Goal: Obtain resource: Download file/media

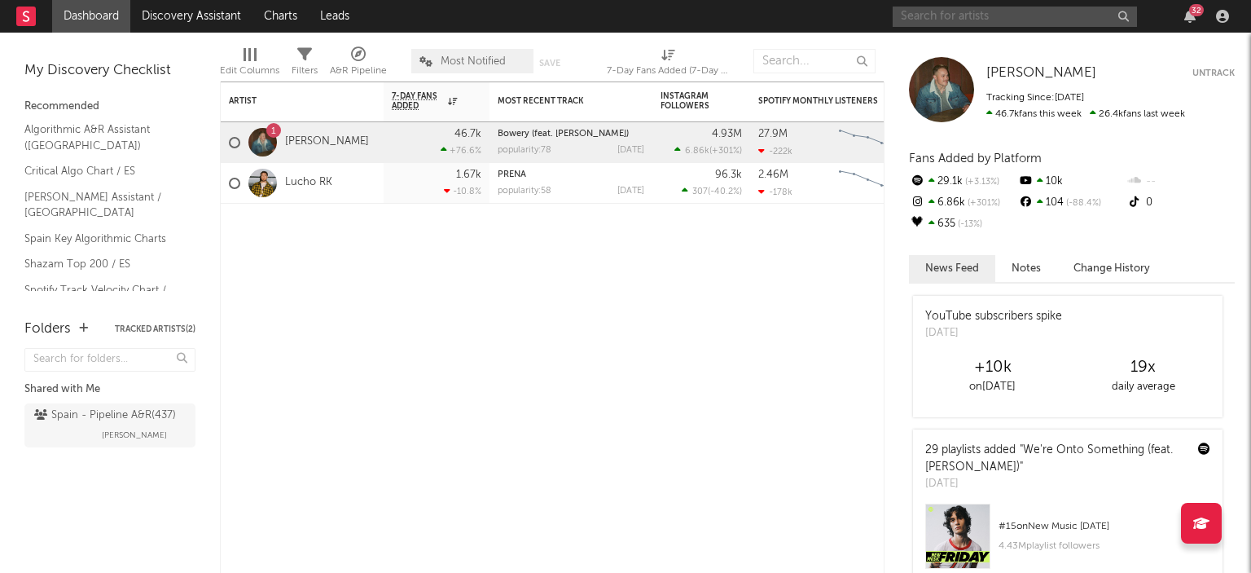
click at [932, 19] on input "text" at bounding box center [1015, 17] width 244 height 20
click at [994, 8] on div "[PERSON_NAME] 32" at bounding box center [1064, 16] width 342 height 33
click at [994, 20] on input "[PERSON_NAME]" at bounding box center [1015, 17] width 244 height 20
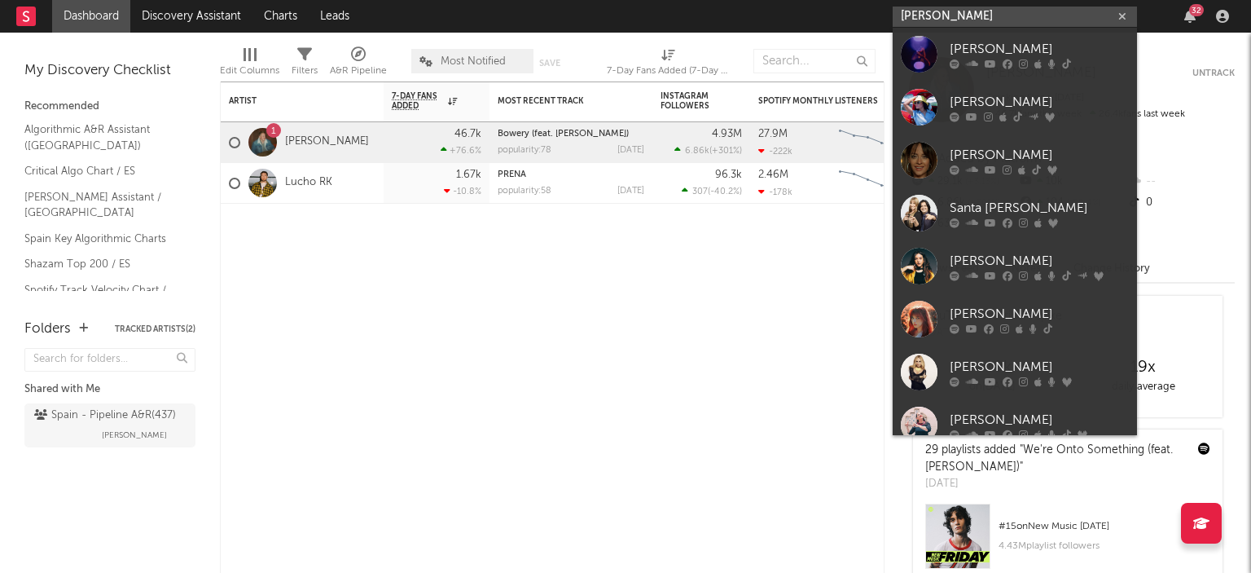
click at [951, 7] on input "[PERSON_NAME]" at bounding box center [1015, 17] width 244 height 20
click at [983, 7] on input "[PERSON_NAME]" at bounding box center [1015, 17] width 244 height 20
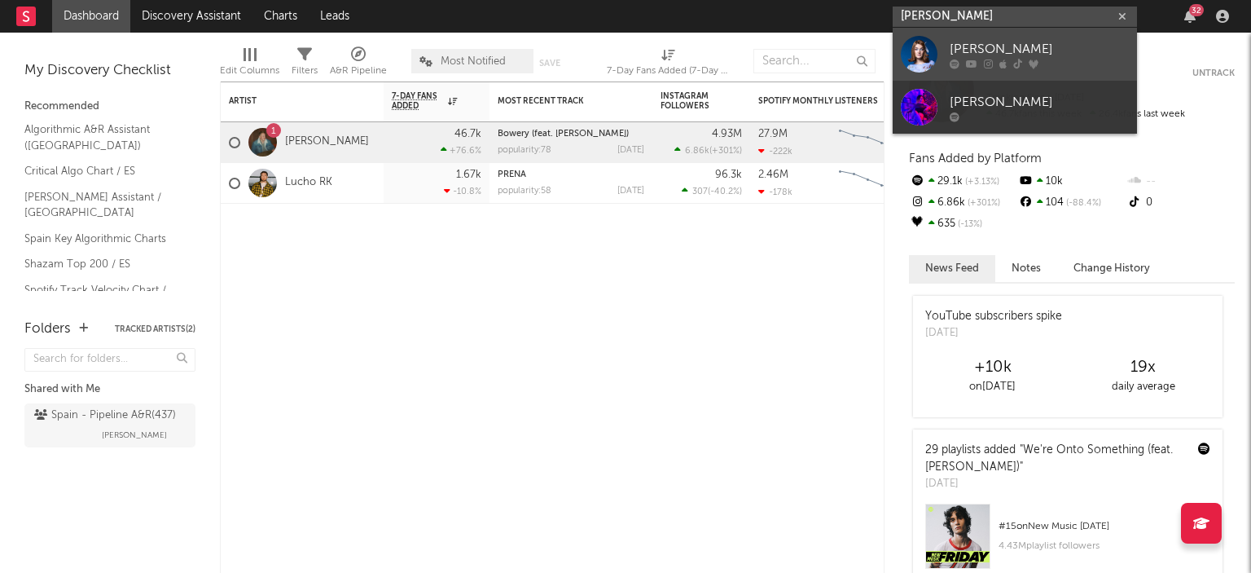
type input "[PERSON_NAME]"
click at [991, 51] on div "[PERSON_NAME]" at bounding box center [1039, 49] width 179 height 20
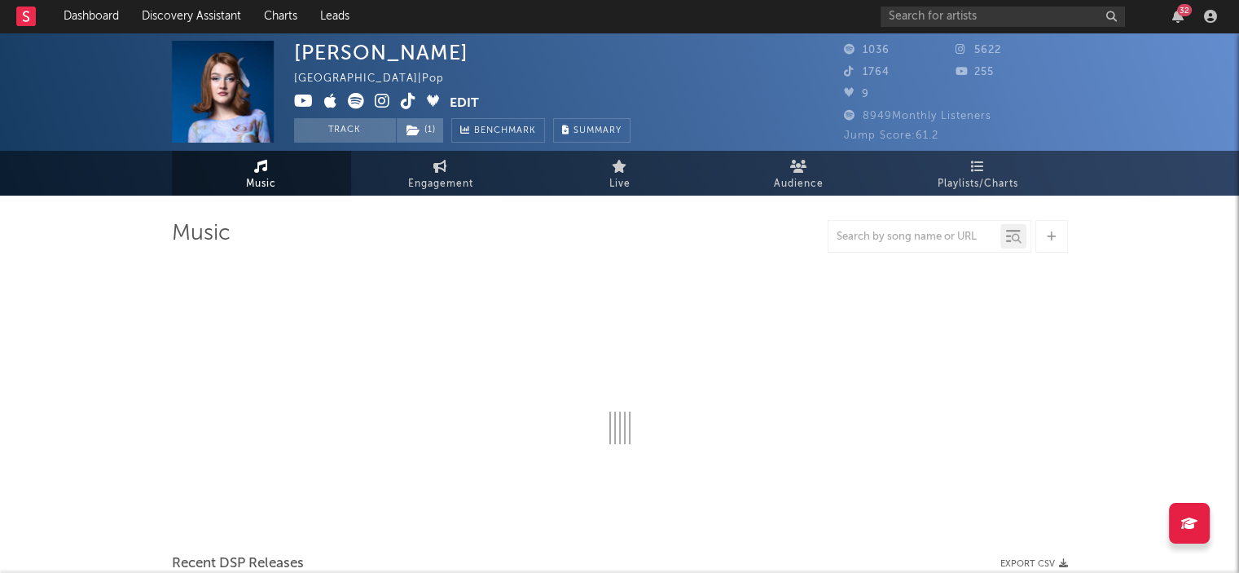
select select "1w"
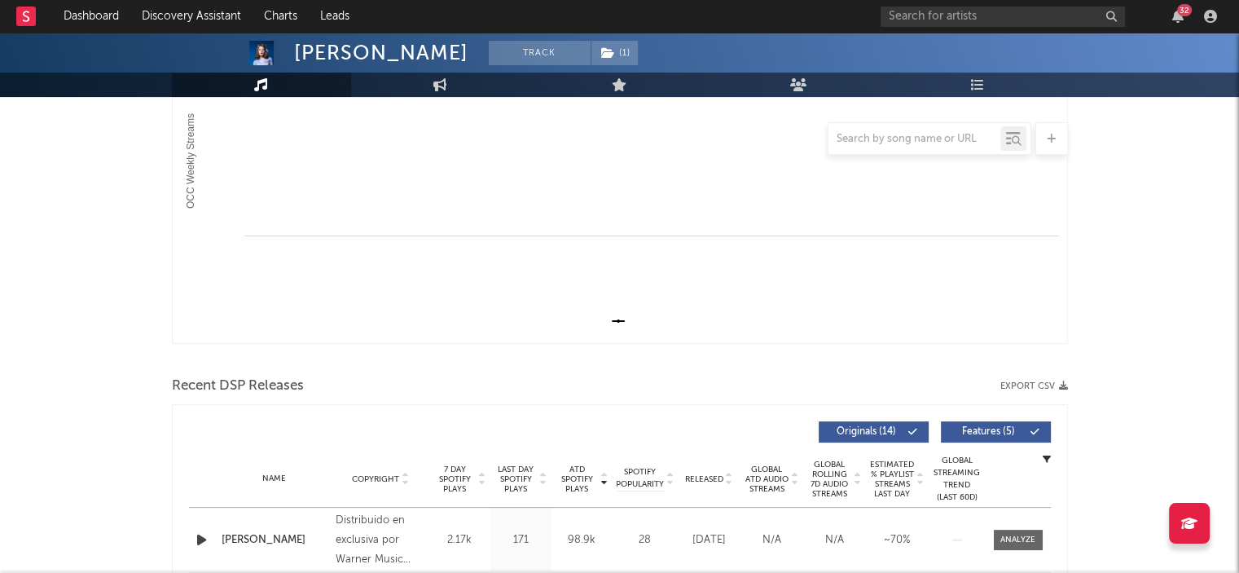
scroll to position [489, 0]
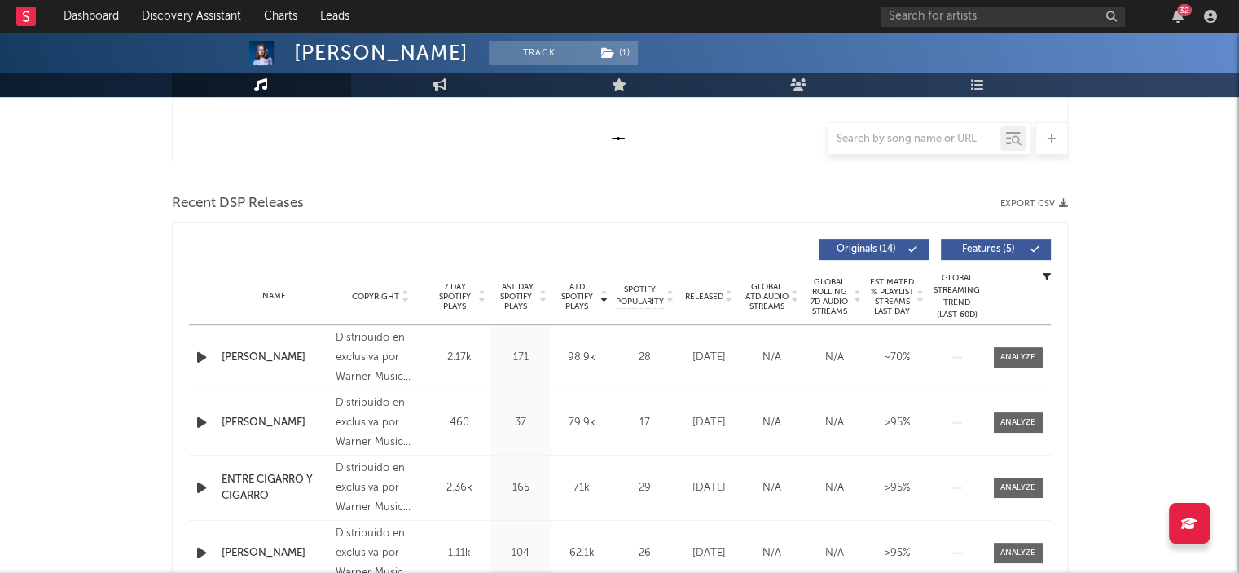
click at [1043, 201] on button "Export CSV" at bounding box center [1034, 204] width 68 height 10
